Goal: Task Accomplishment & Management: Complete application form

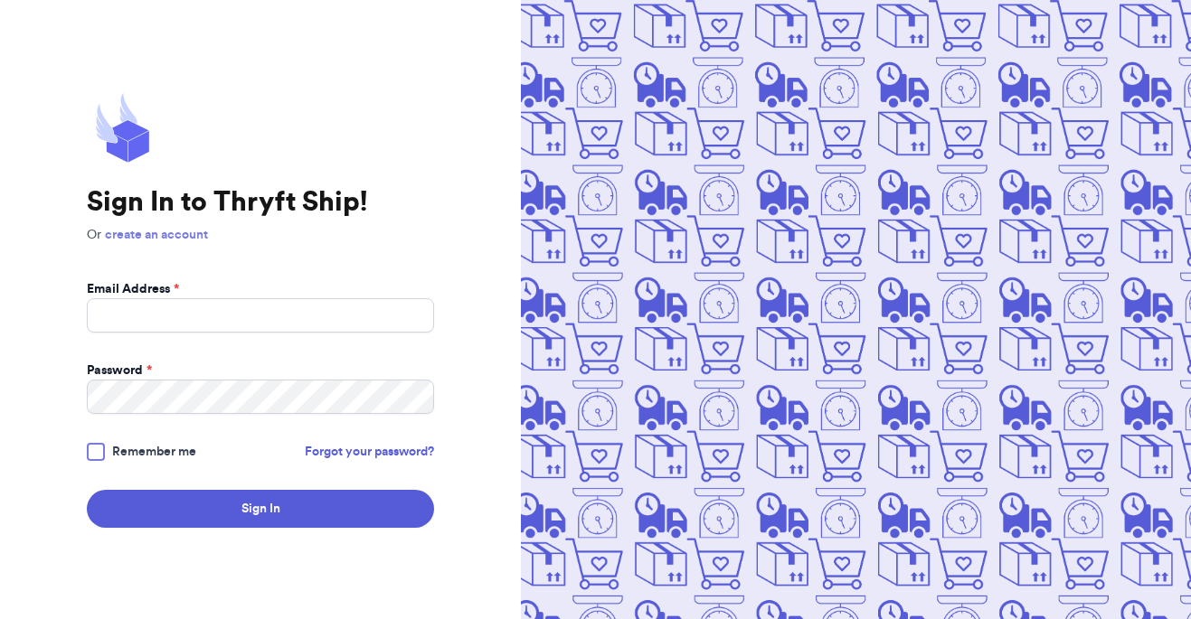
click at [181, 237] on link "create an account" at bounding box center [156, 235] width 103 height 13
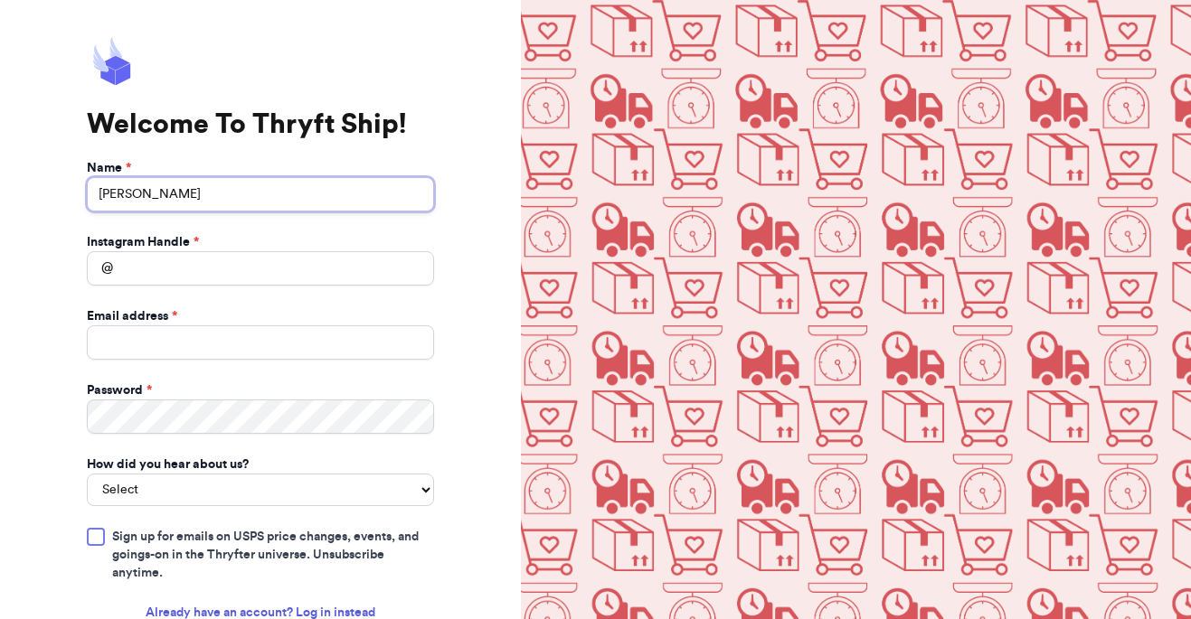
type input "Madisson Jillson"
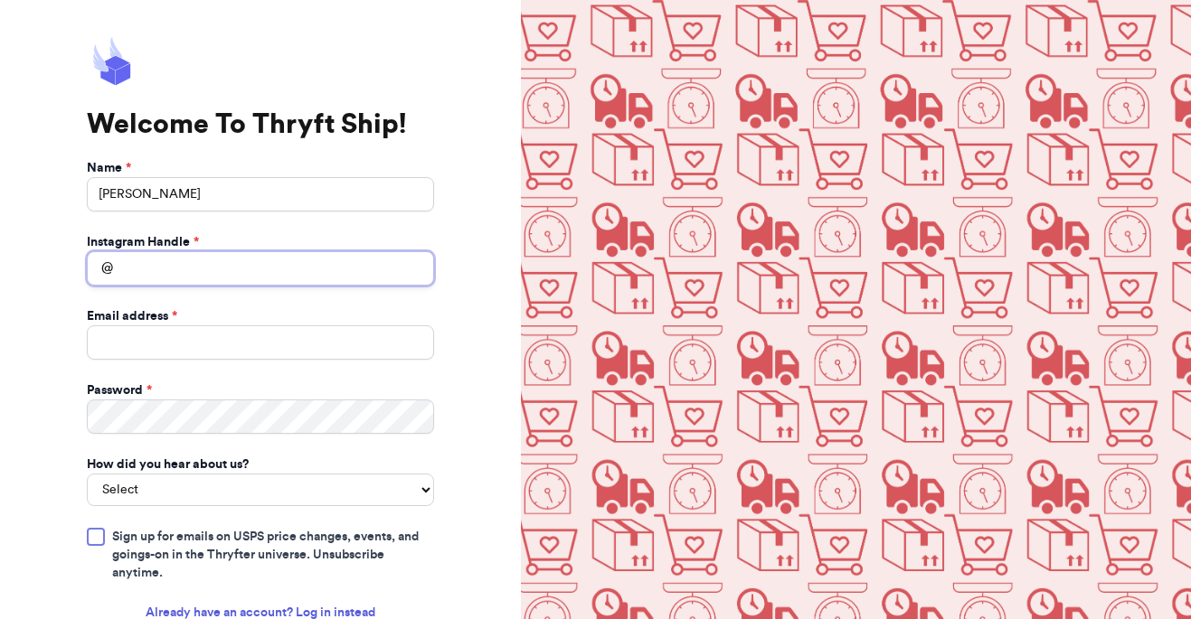
click at [166, 260] on input "Instagram Handle *" at bounding box center [260, 268] width 347 height 34
type input "livvyloupreloved"
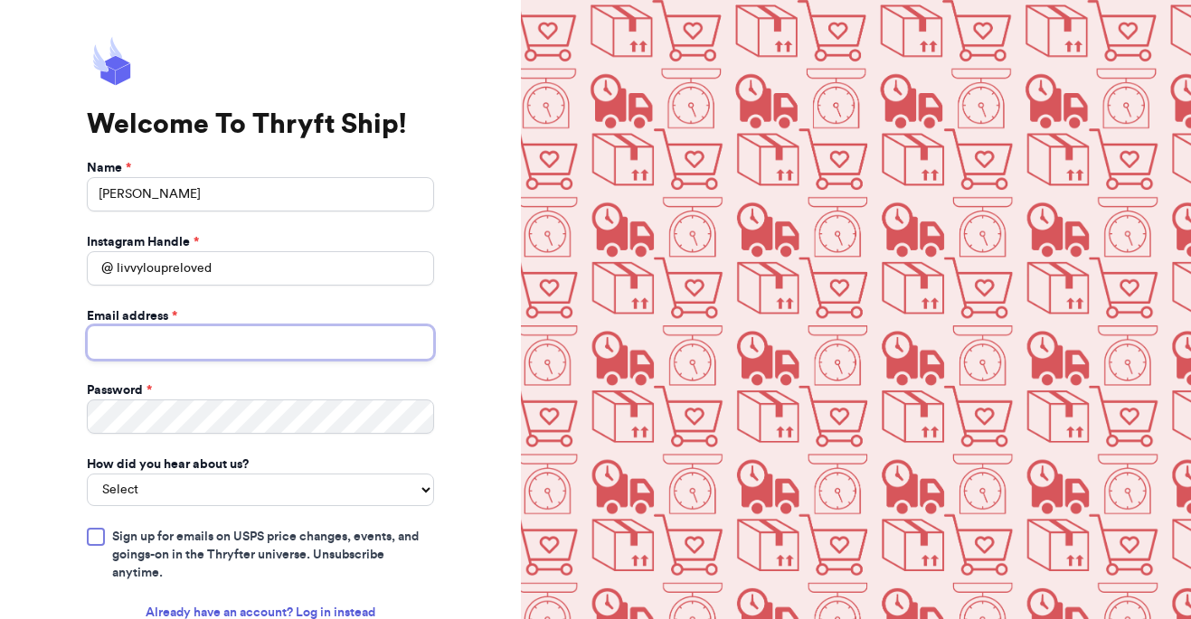
type input "mjillson21@gmail.com"
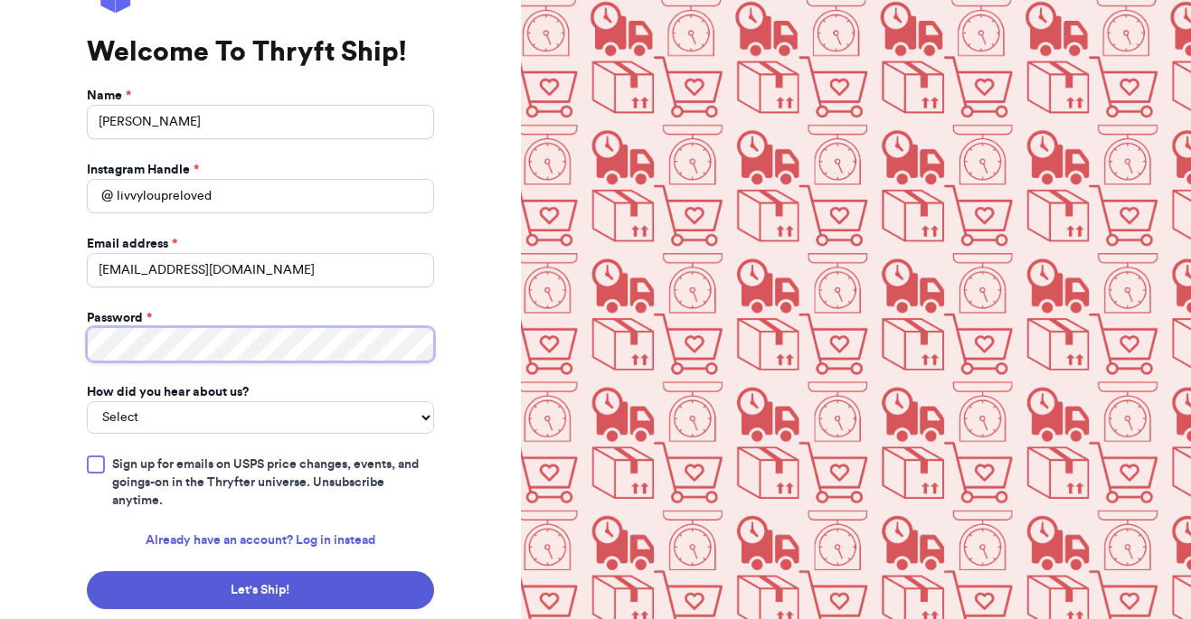
scroll to position [108, 0]
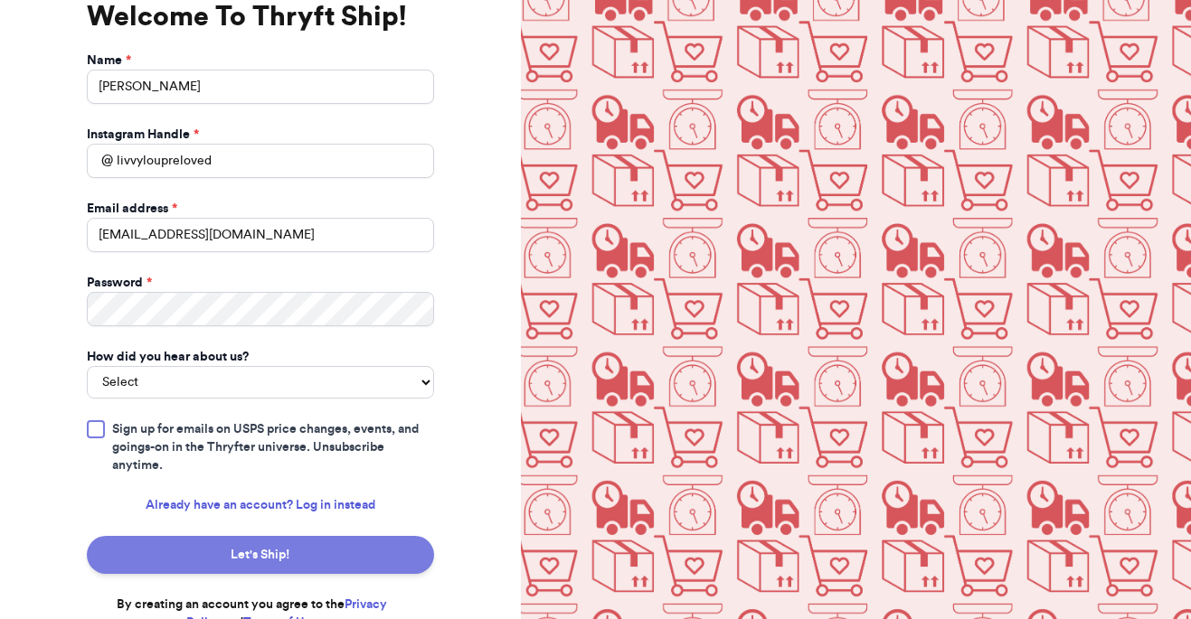
click at [392, 544] on button "Let's Ship!" at bounding box center [260, 555] width 347 height 38
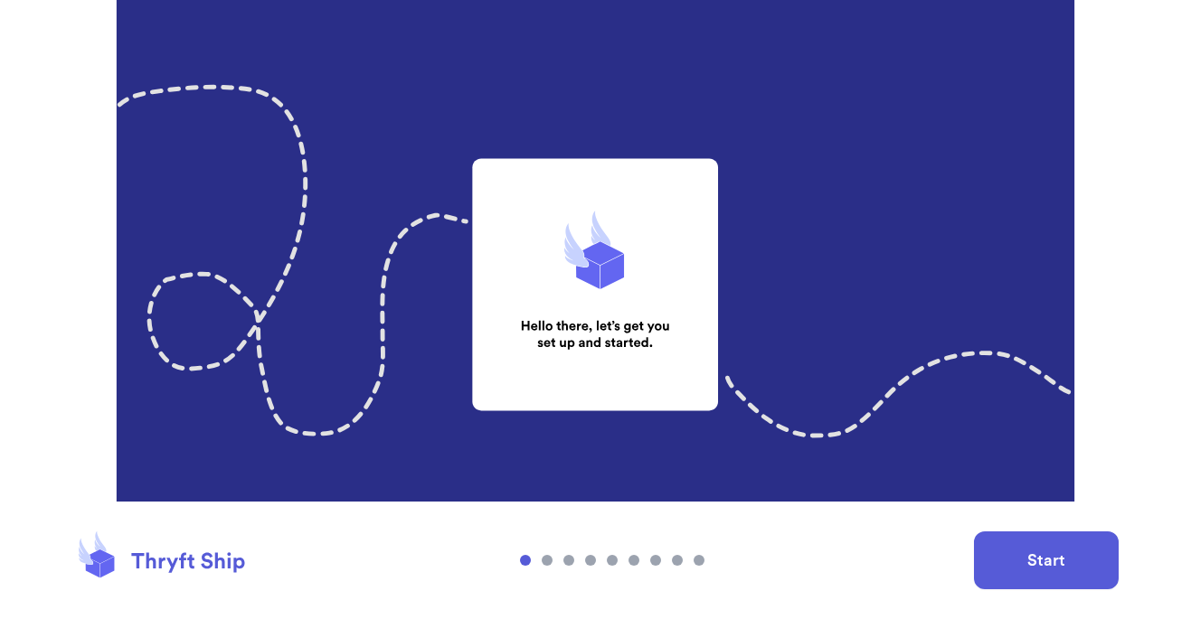
click at [1011, 543] on button "Start" at bounding box center [1046, 561] width 145 height 58
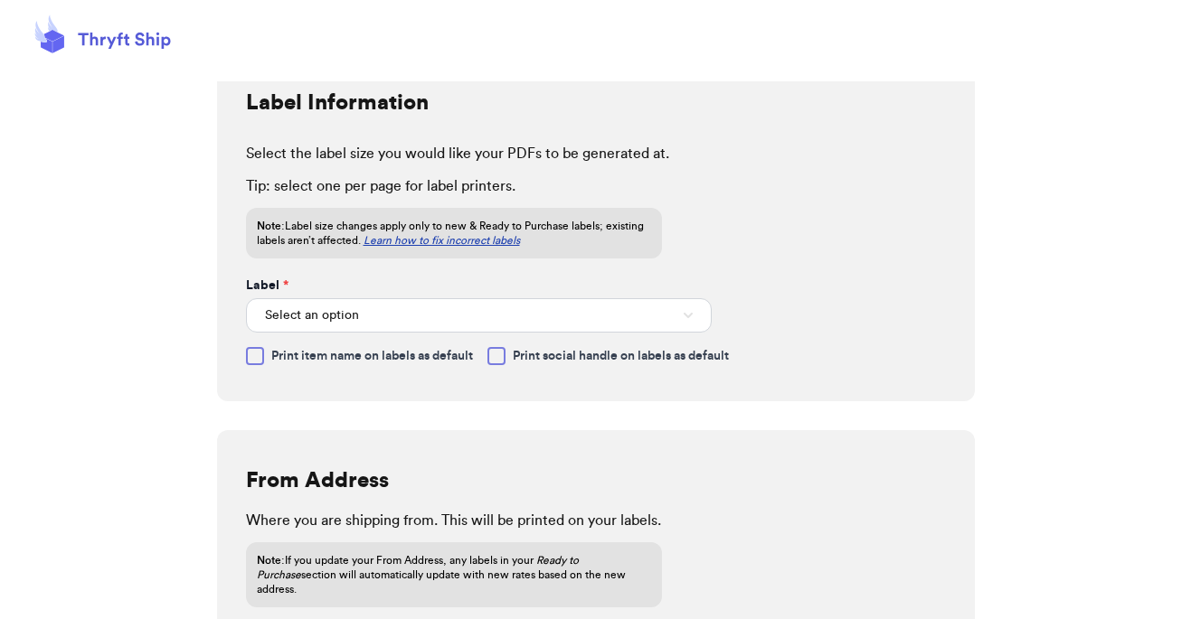
scroll to position [150, 0]
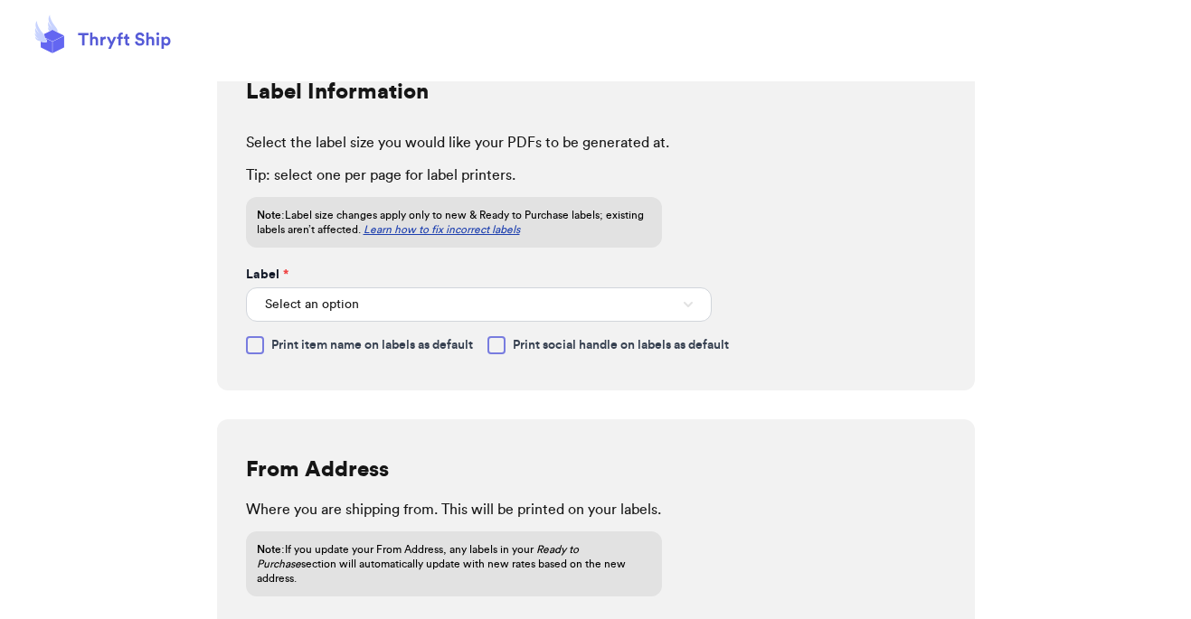
click at [666, 303] on button "Select an option" at bounding box center [479, 304] width 466 height 34
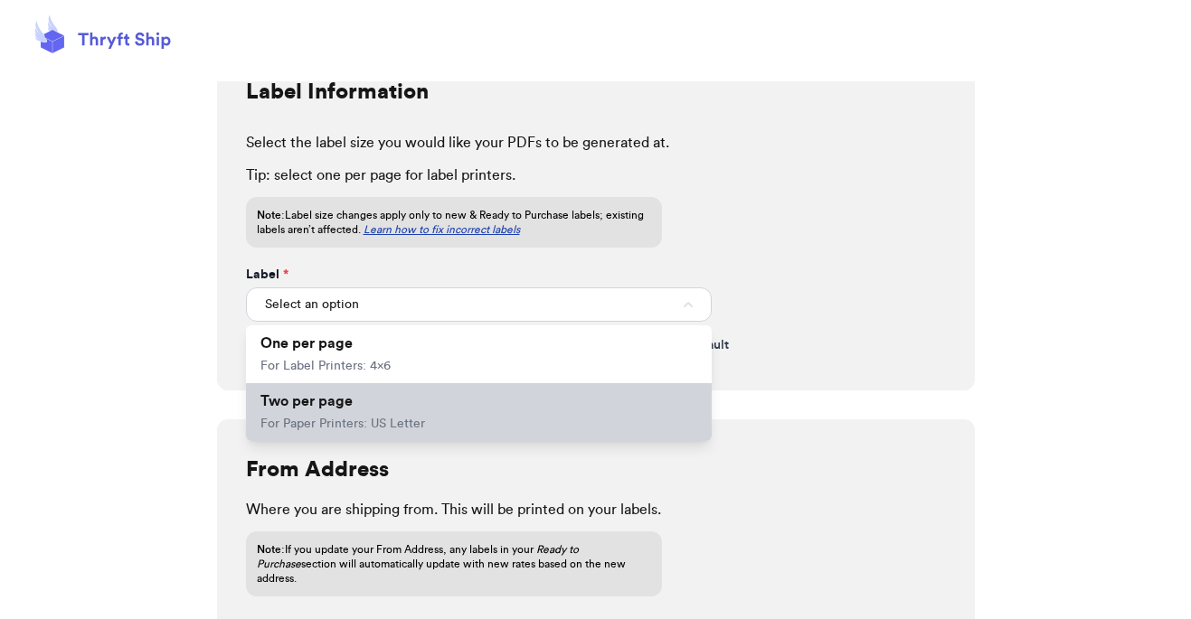
click at [458, 410] on li "Two per page For Paper Printers: US Letter" at bounding box center [479, 412] width 466 height 58
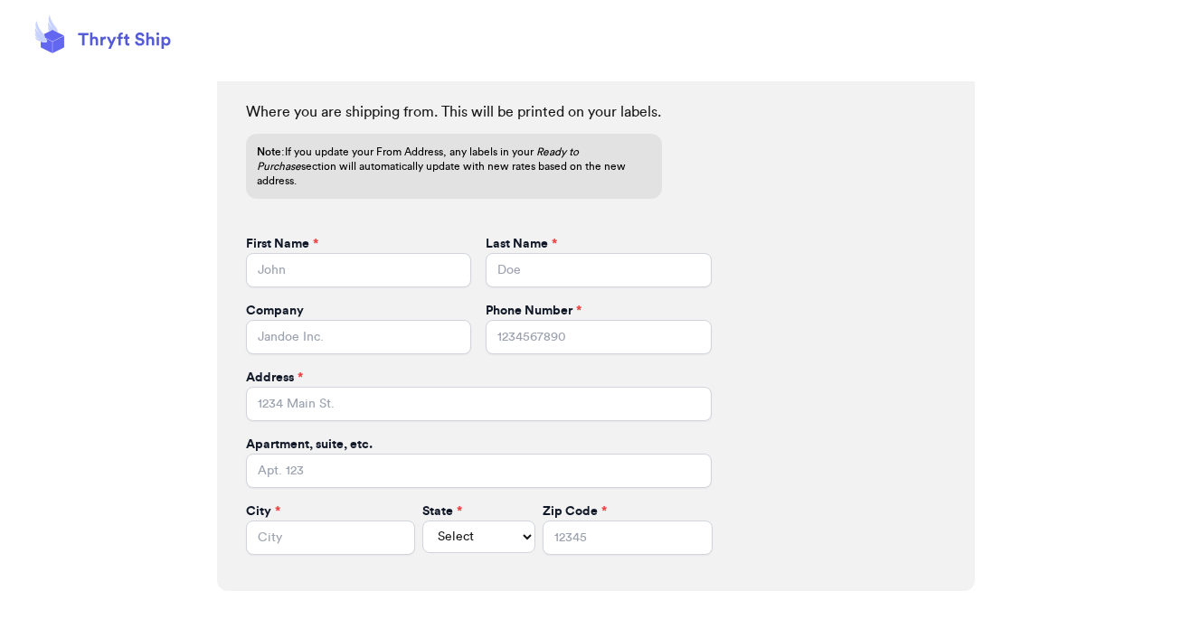
scroll to position [557, 0]
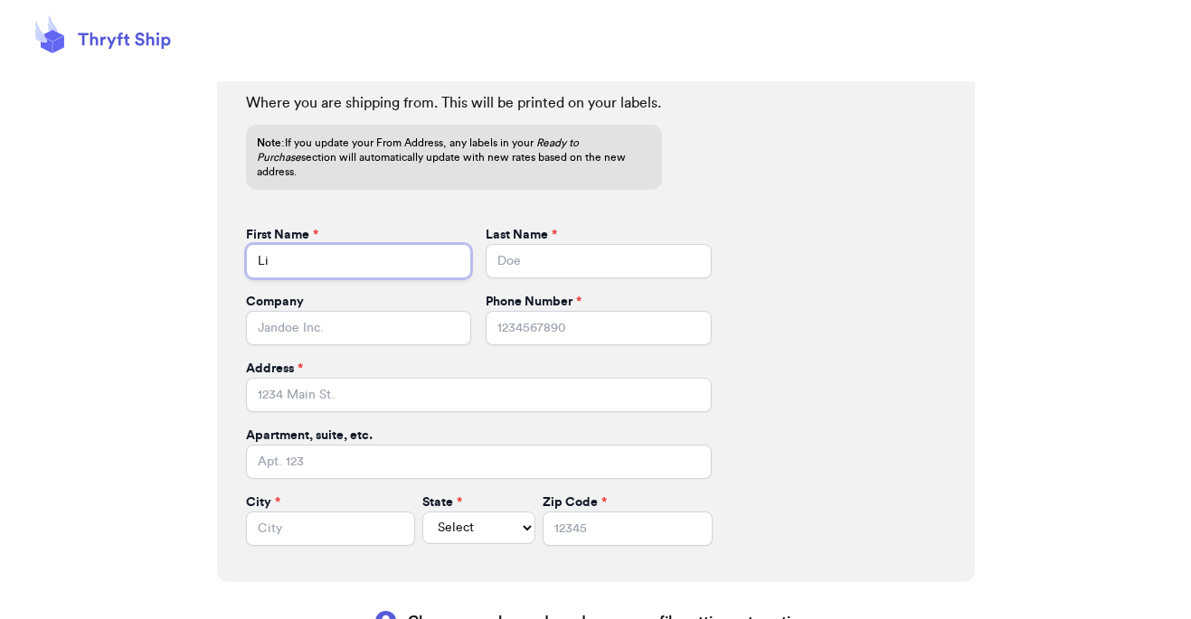
type input "L"
type input "Madisson"
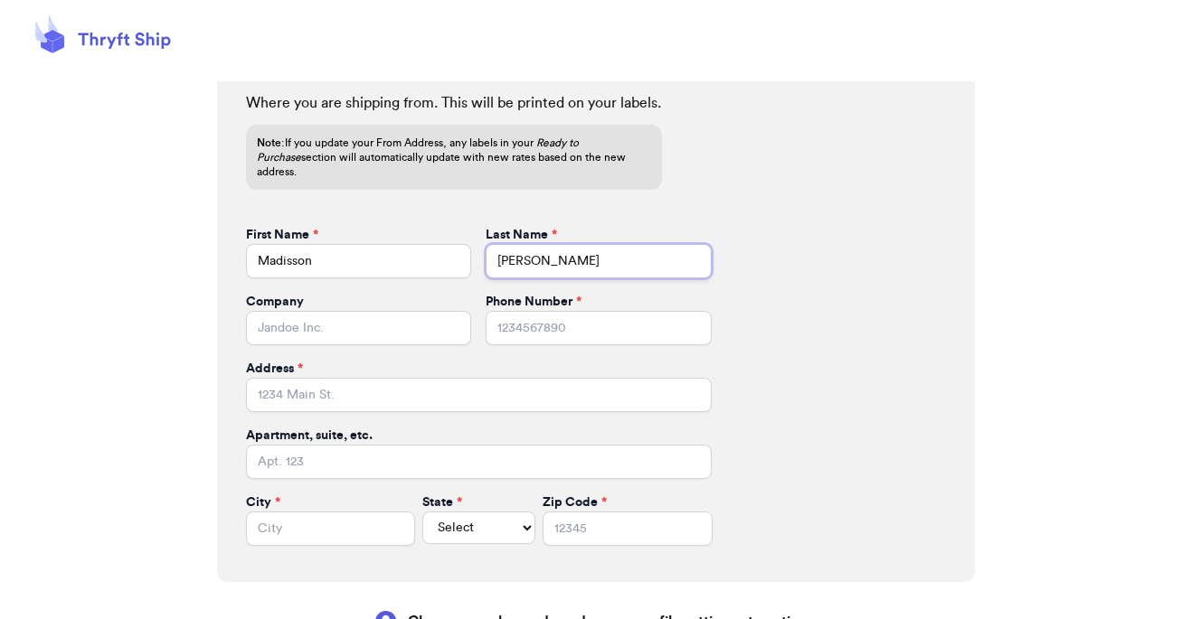
type input "[PERSON_NAME]"
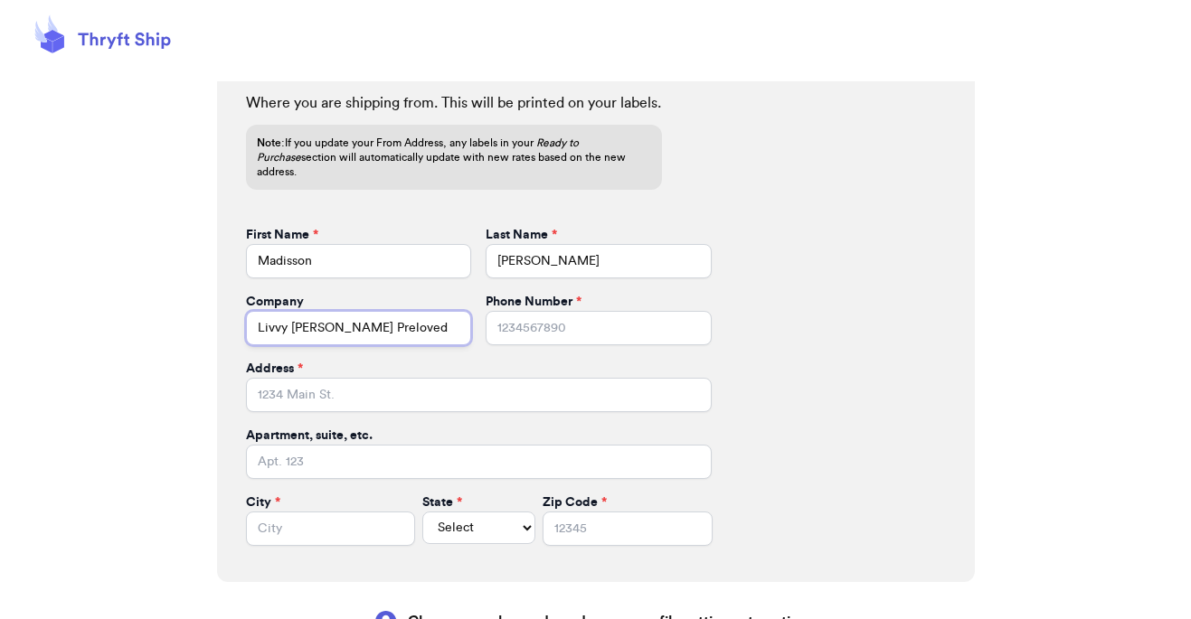
type input "Livvy [PERSON_NAME] Preloved"
type input "9316258924"
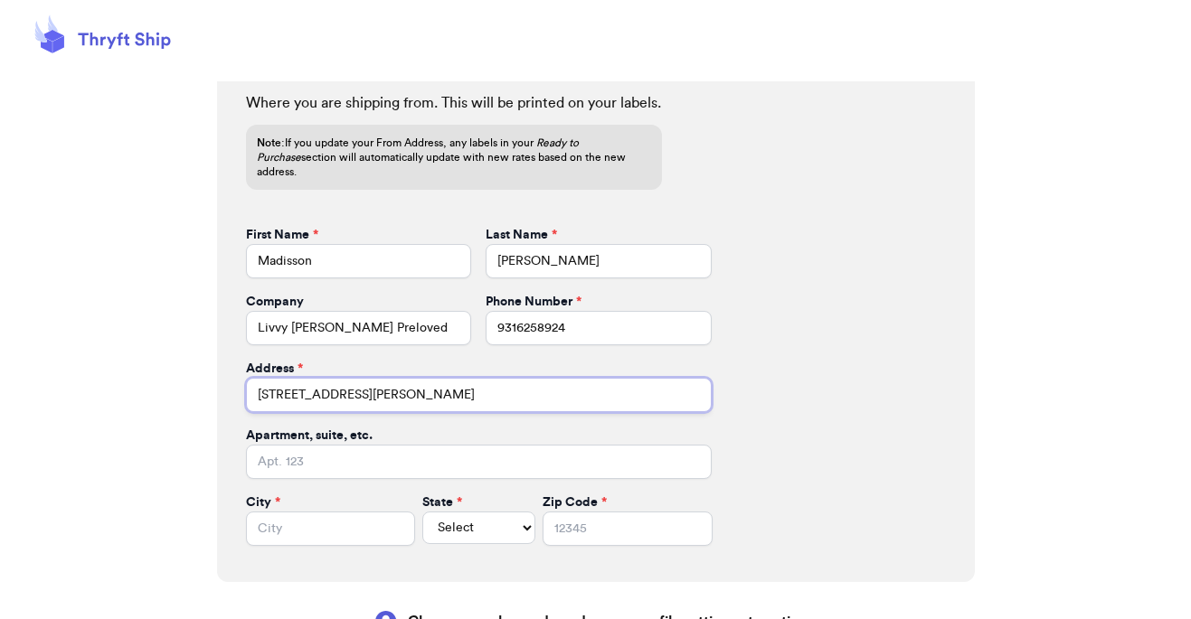
type input "[STREET_ADDRESS][PERSON_NAME]"
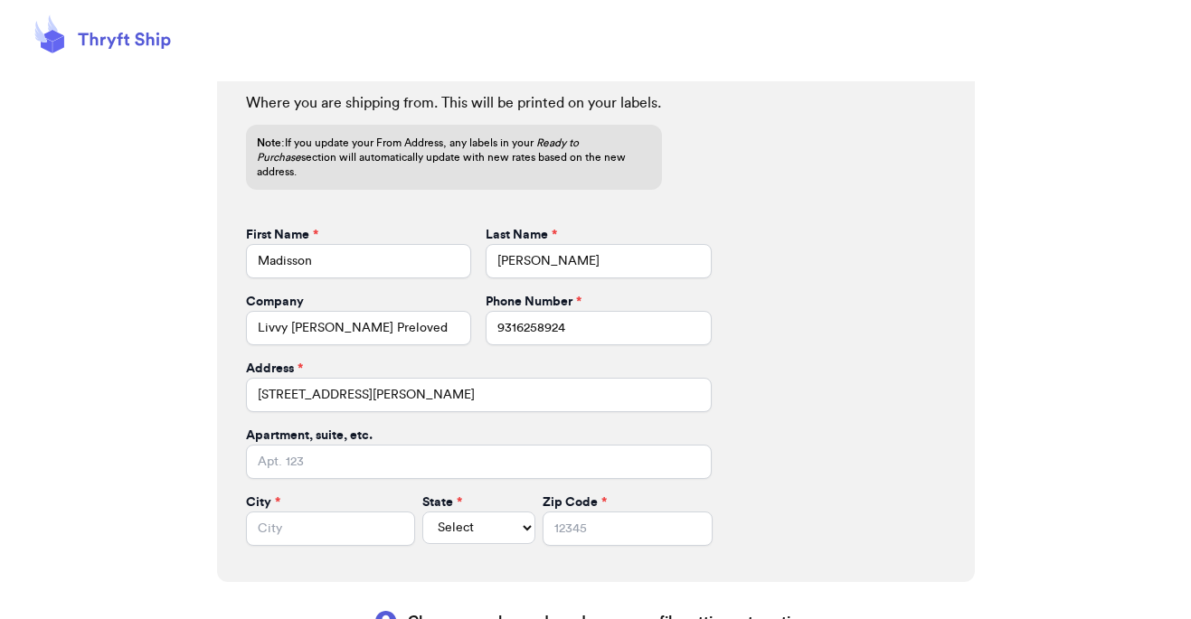
click at [542, 427] on div "Apartment, suite, etc." at bounding box center [479, 436] width 466 height 18
type input "[GEOGRAPHIC_DATA]"
select select "CA"
type input "95621"
click at [768, 508] on div "From Address Where you are shipping from. This will be printed on your labels. …" at bounding box center [596, 298] width 758 height 570
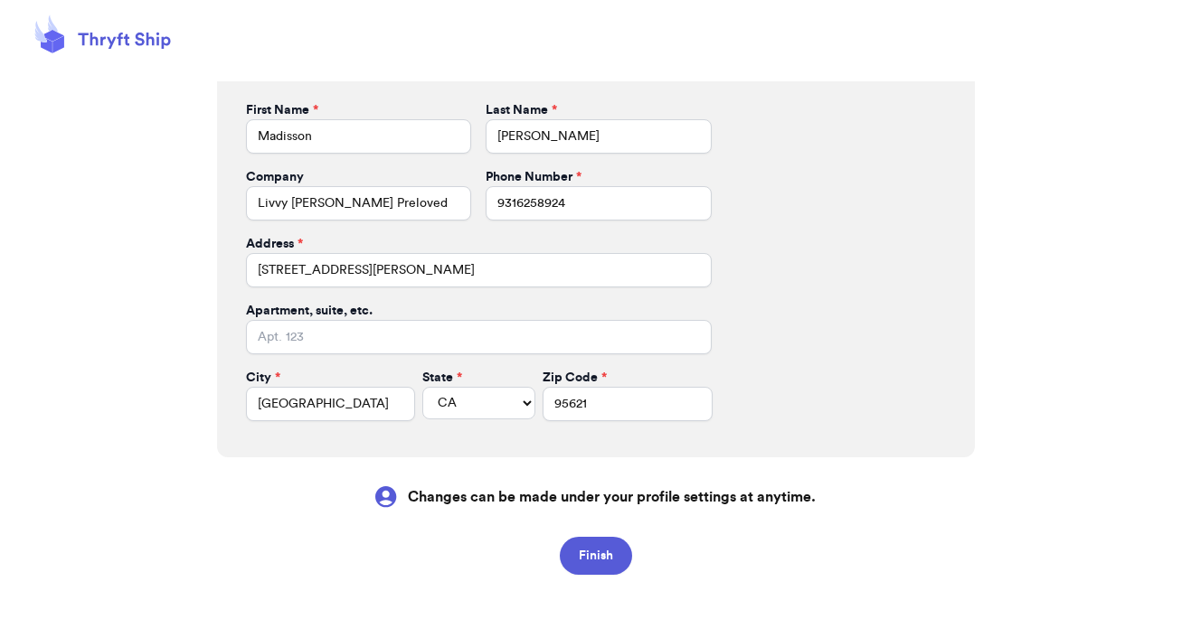
scroll to position [681, 0]
click at [610, 538] on button "Finish" at bounding box center [596, 557] width 72 height 38
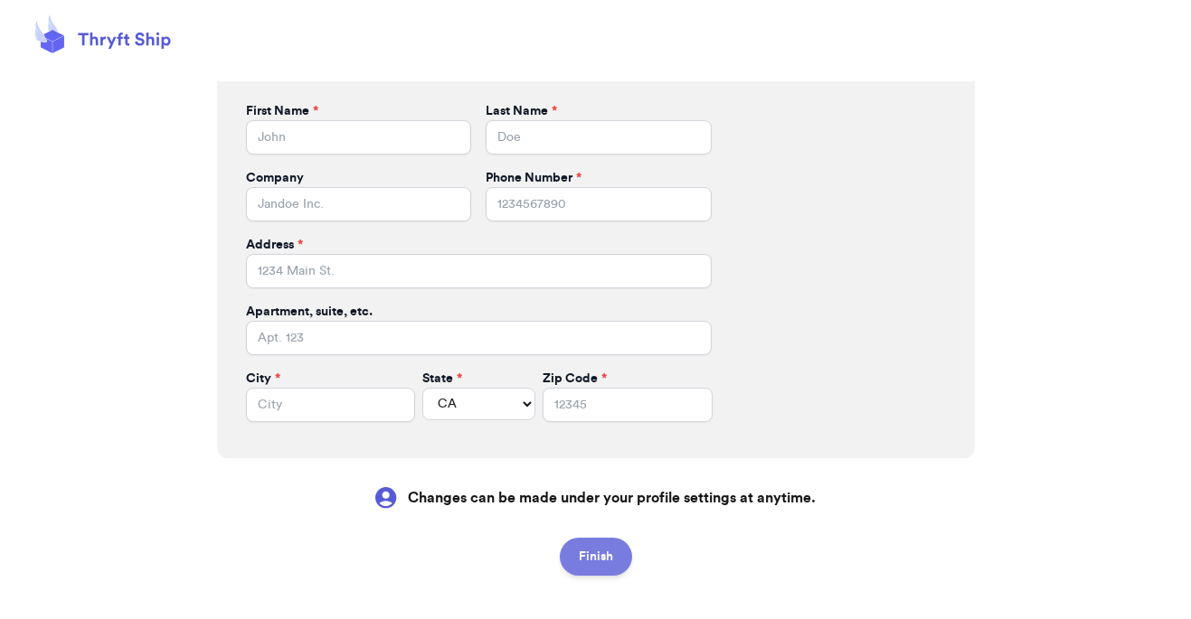
select select
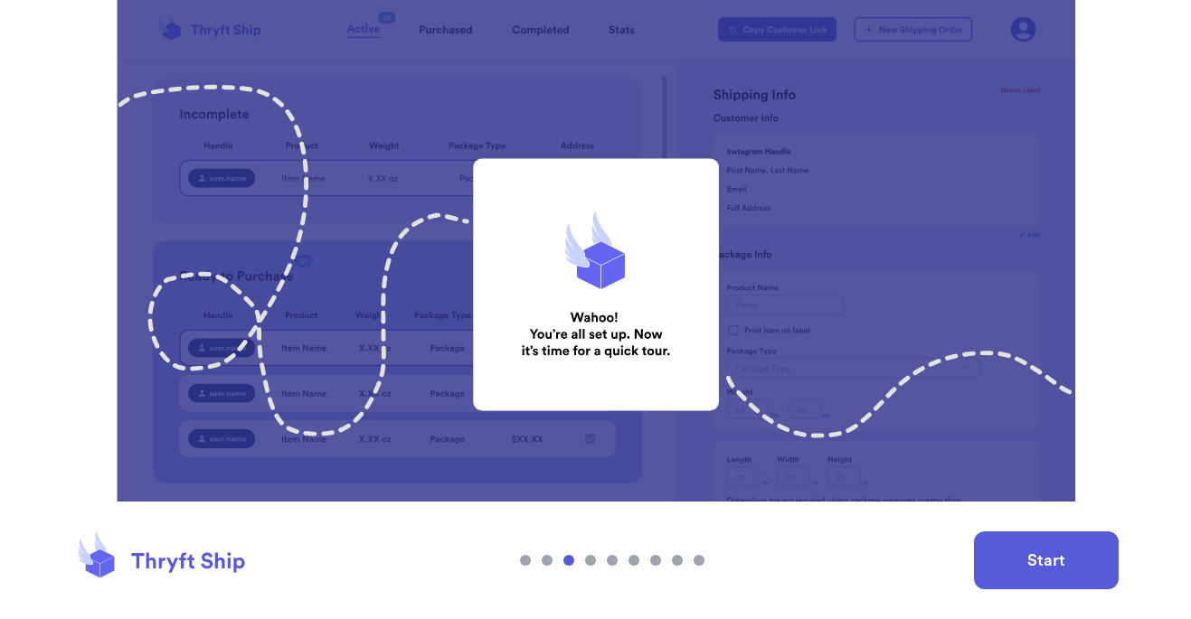
click at [1024, 557] on button "Start" at bounding box center [1046, 561] width 145 height 58
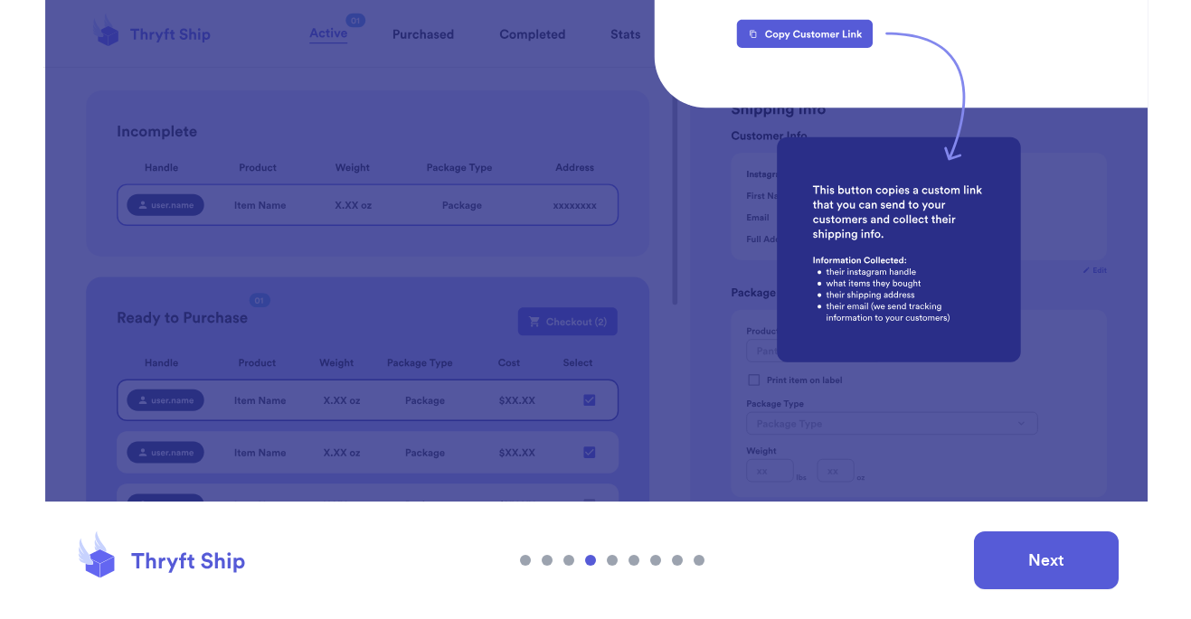
click at [1025, 560] on button "Next" at bounding box center [1046, 561] width 145 height 58
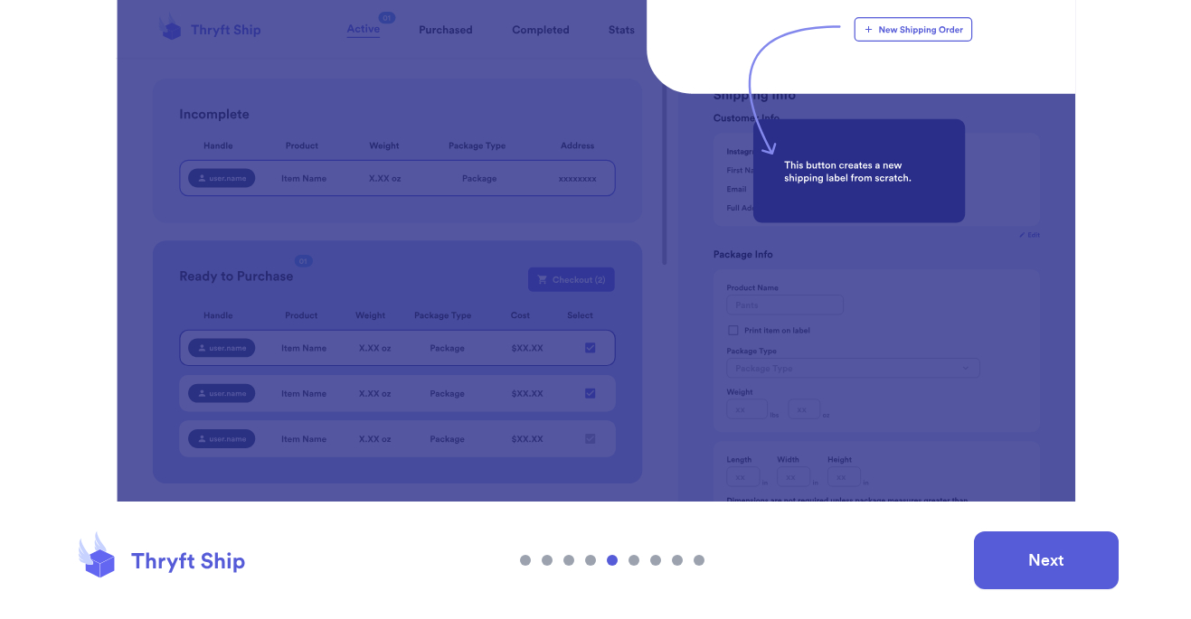
click at [1023, 567] on button "Next" at bounding box center [1046, 561] width 145 height 58
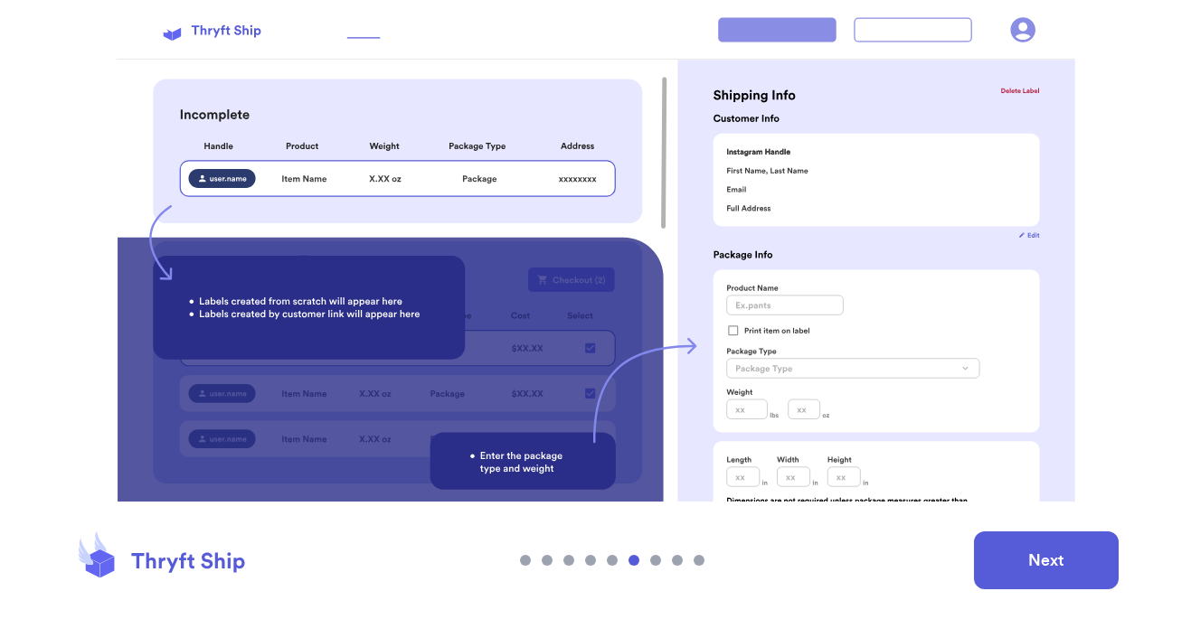
click at [1022, 564] on button "Next" at bounding box center [1046, 561] width 145 height 58
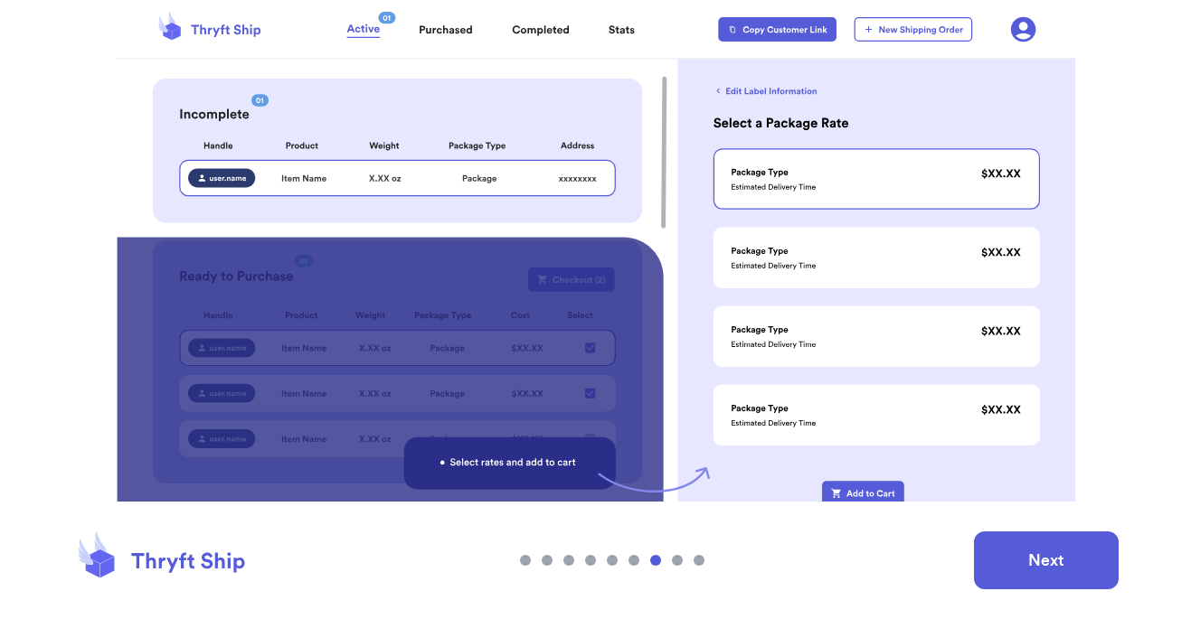
click at [1022, 563] on button "Next" at bounding box center [1046, 561] width 145 height 58
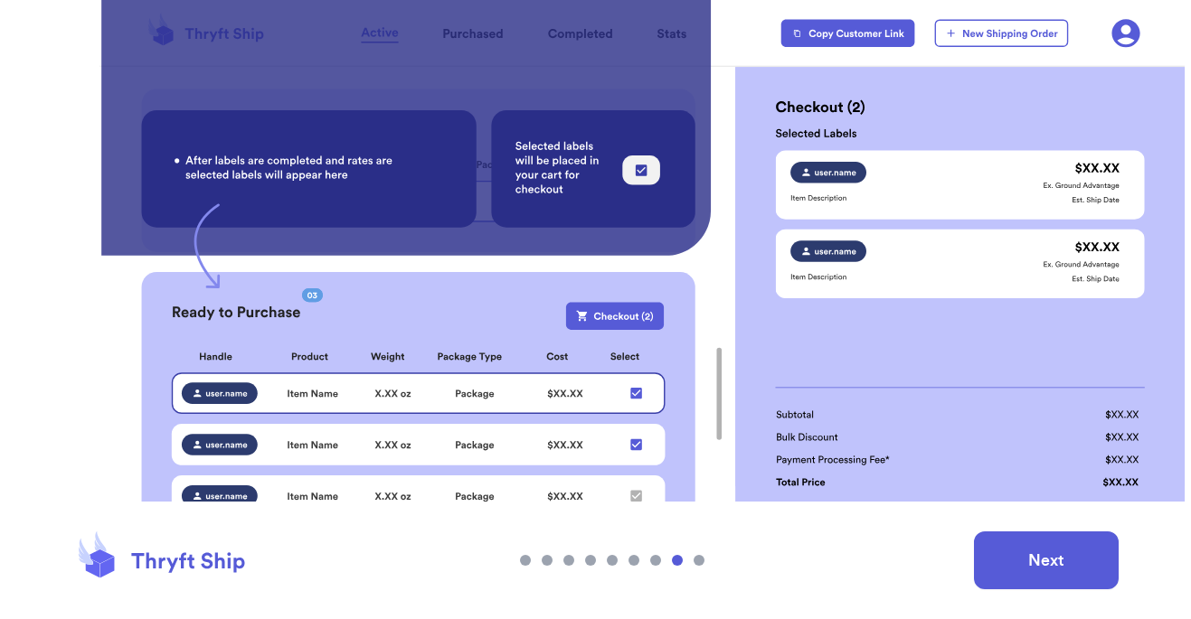
click at [1034, 564] on button "Next" at bounding box center [1046, 561] width 145 height 58
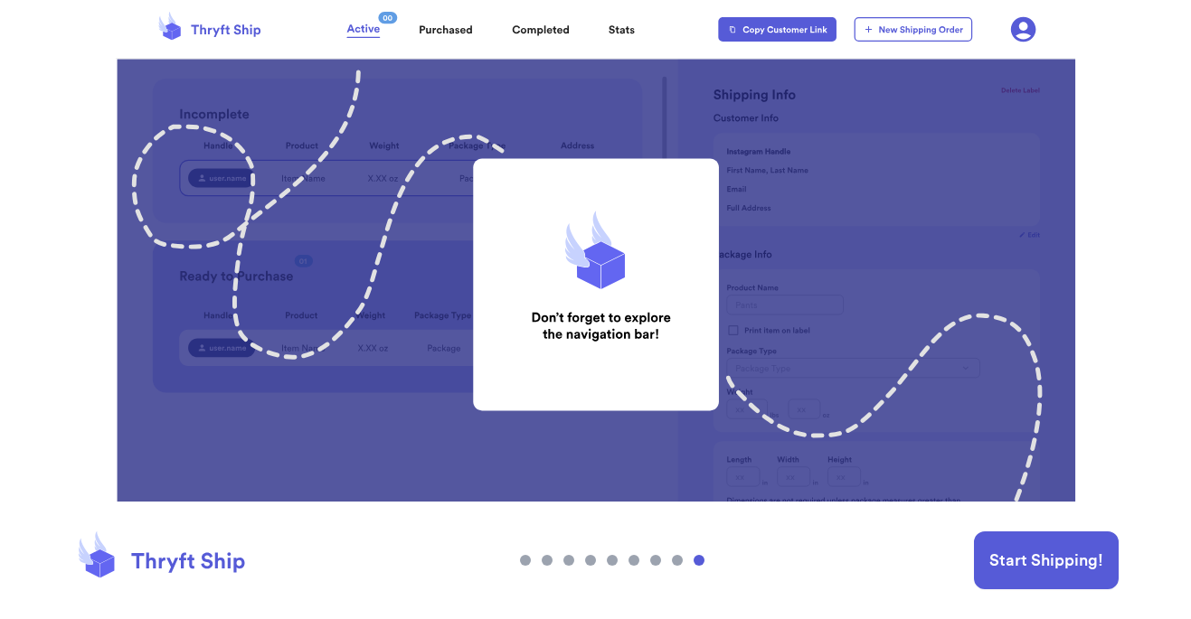
click at [1041, 569] on button "Start Shipping!" at bounding box center [1046, 561] width 145 height 58
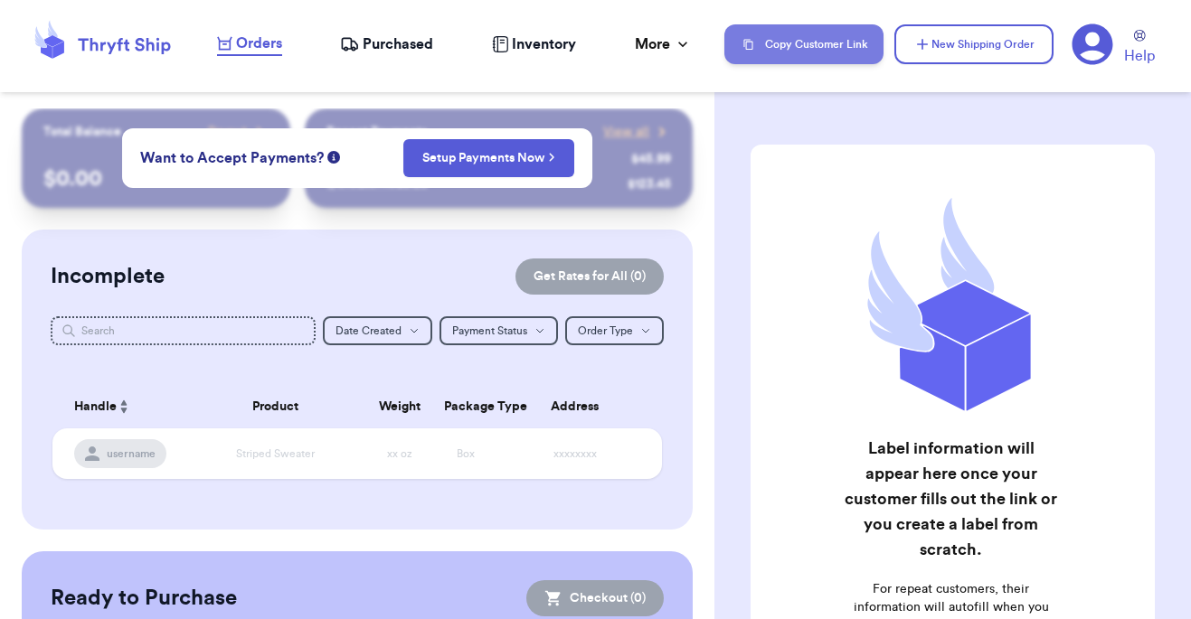
click at [797, 38] on button "Copy Customer Link" at bounding box center [803, 44] width 159 height 40
